Goal: Find specific page/section: Find specific page/section

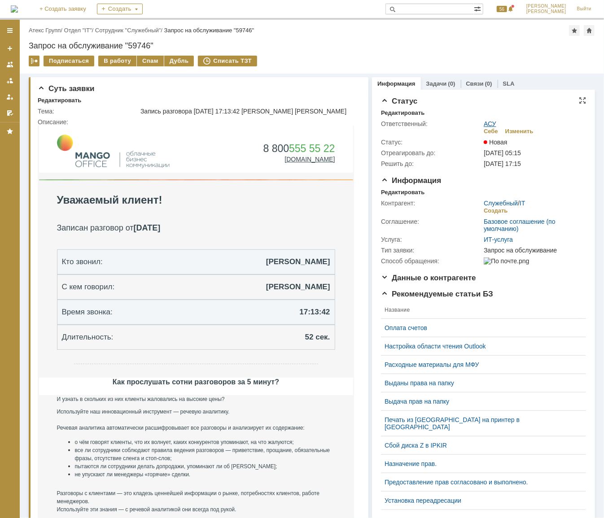
click at [488, 123] on link "АСУ" at bounding box center [490, 123] width 13 height 7
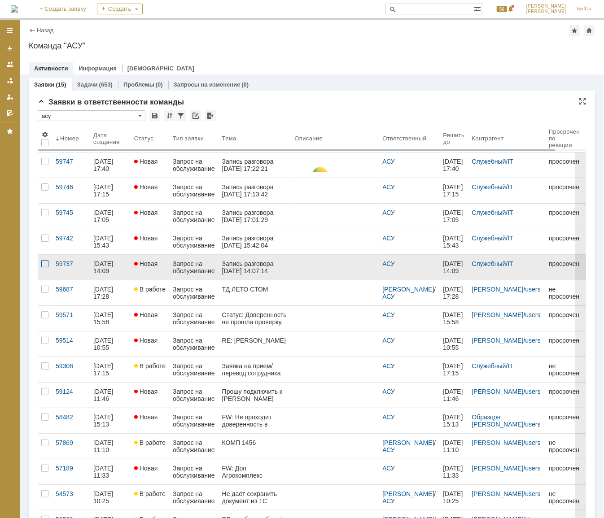
click at [42, 265] on div at bounding box center [44, 263] width 7 height 7
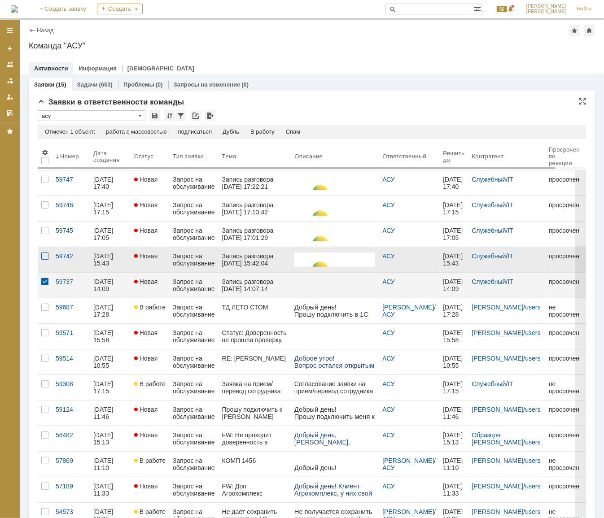
click at [44, 254] on div at bounding box center [44, 256] width 7 height 7
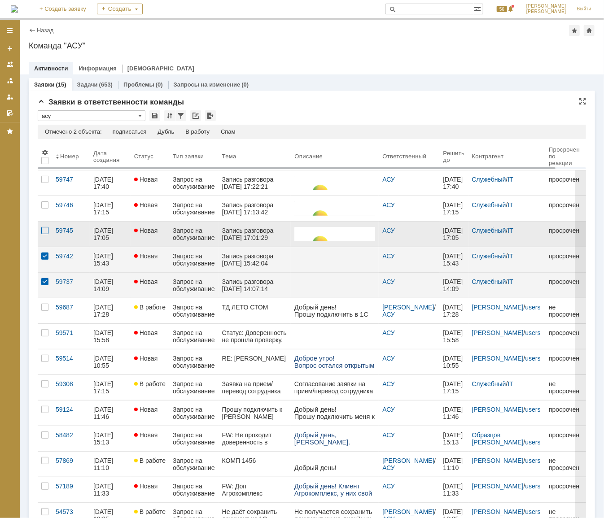
click at [43, 232] on div at bounding box center [44, 230] width 7 height 7
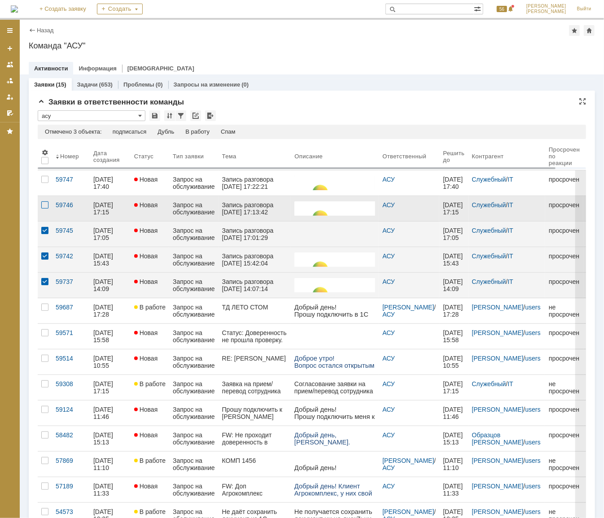
click at [44, 207] on div at bounding box center [44, 204] width 7 height 7
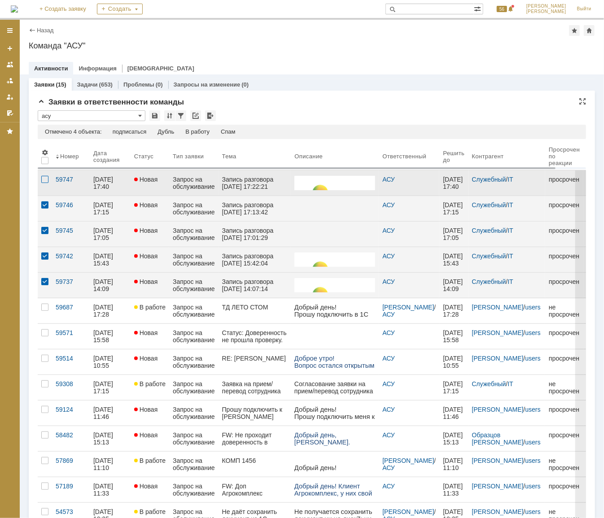
click at [45, 182] on div at bounding box center [44, 179] width 7 height 7
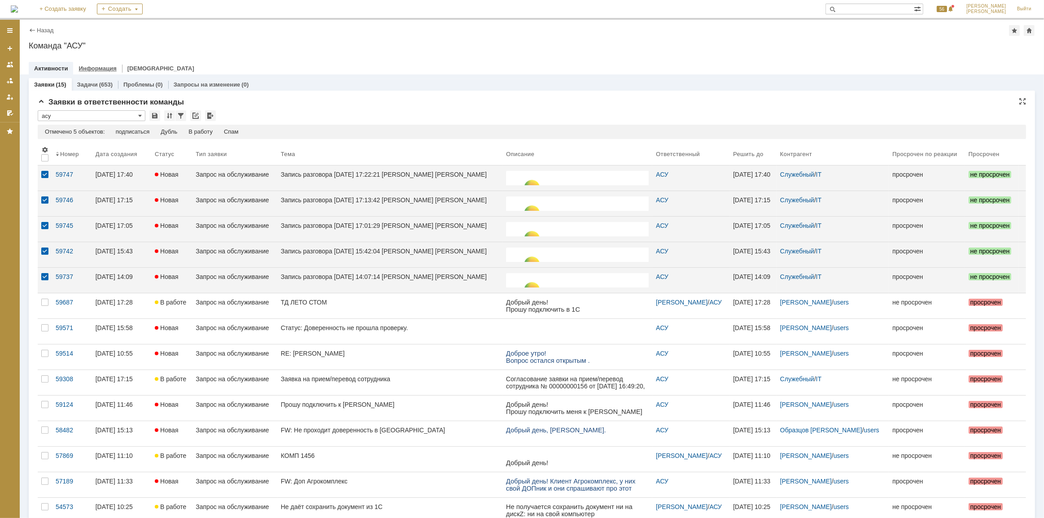
click at [87, 69] on link "Информация" at bounding box center [98, 68] width 38 height 7
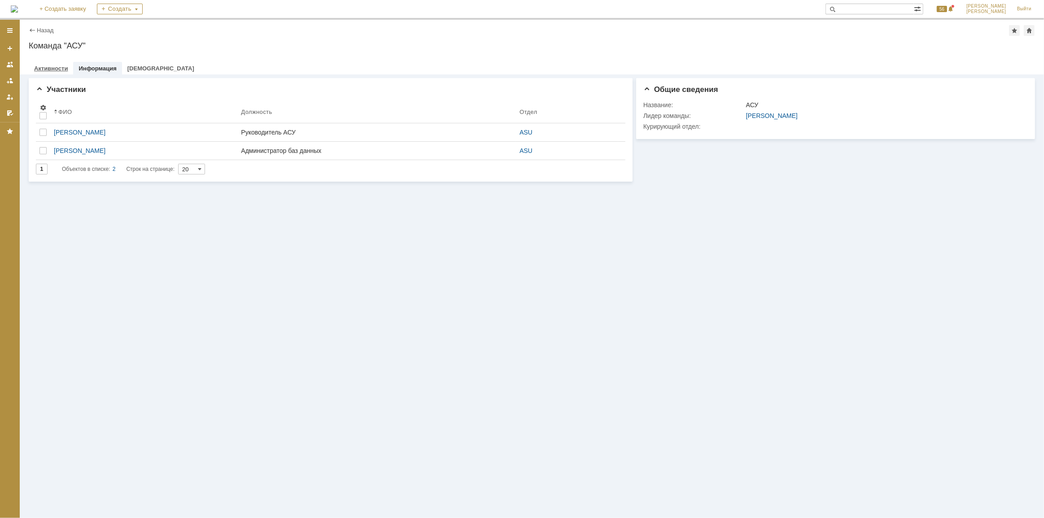
click at [61, 67] on link "Активности" at bounding box center [51, 68] width 34 height 7
